Goal: Transaction & Acquisition: Purchase product/service

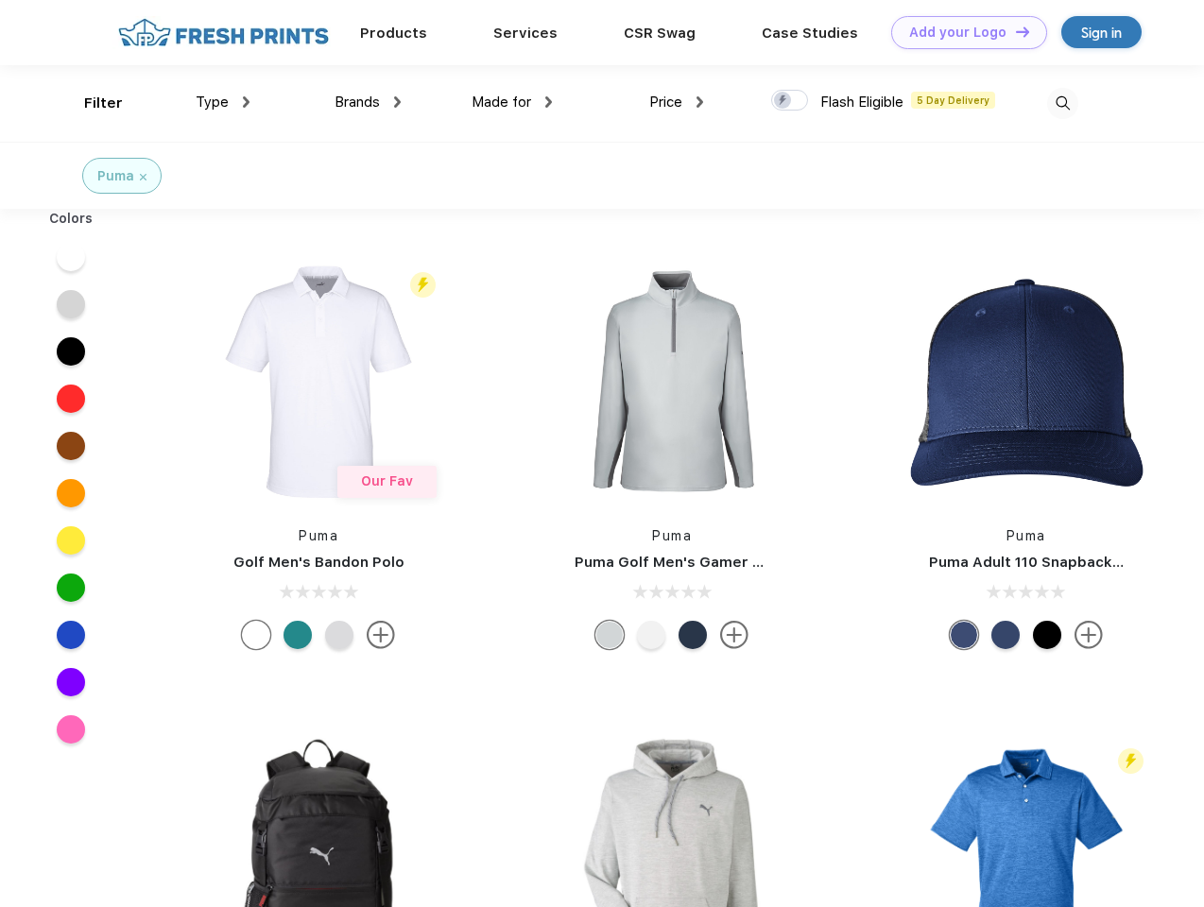
click at [962, 32] on link "Add your Logo Design Tool" at bounding box center [969, 32] width 156 height 33
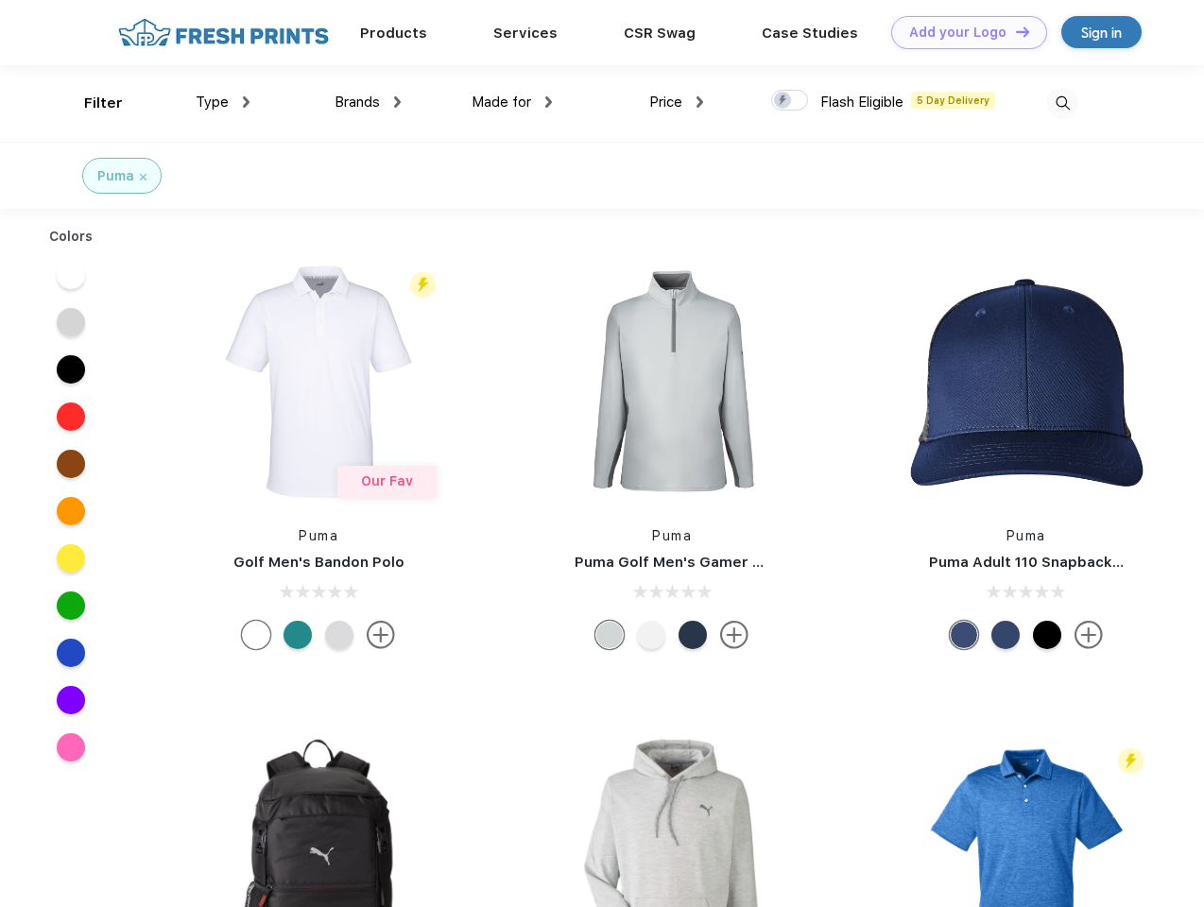
click at [0, 0] on div "Design Tool" at bounding box center [0, 0] width 0 height 0
click at [1014, 31] on link "Add your Logo Design Tool" at bounding box center [969, 32] width 156 height 33
click at [91, 103] on div "Filter" at bounding box center [103, 104] width 39 height 22
click at [223, 102] on span "Type" at bounding box center [212, 102] width 33 height 17
click at [368, 102] on span "Brands" at bounding box center [356, 102] width 45 height 17
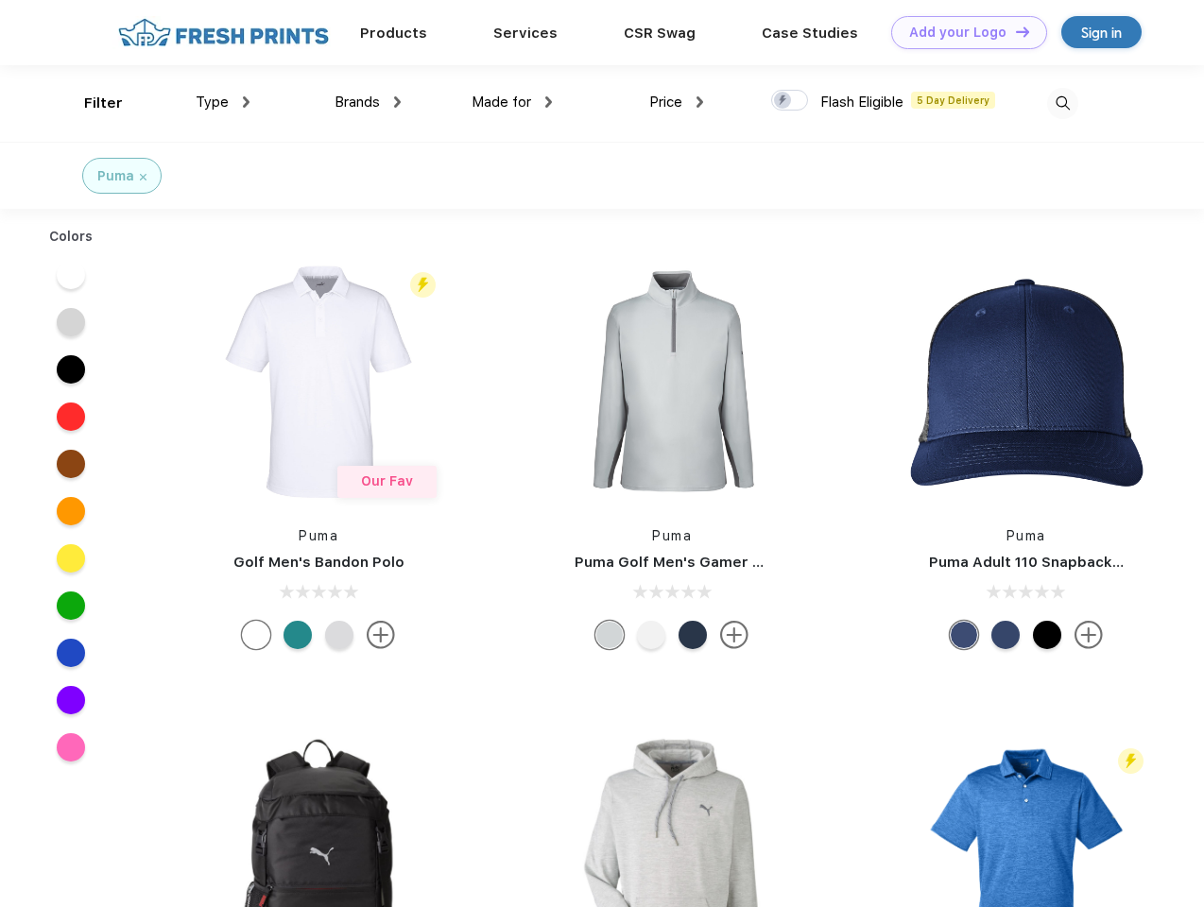
click at [512, 102] on span "Made for" at bounding box center [501, 102] width 60 height 17
click at [676, 102] on span "Price" at bounding box center [665, 102] width 33 height 17
click at [790, 101] on div at bounding box center [789, 100] width 37 height 21
click at [783, 101] on input "checkbox" at bounding box center [777, 95] width 12 height 12
click at [1062, 103] on img at bounding box center [1062, 103] width 31 height 31
